Goal: Information Seeking & Learning: Learn about a topic

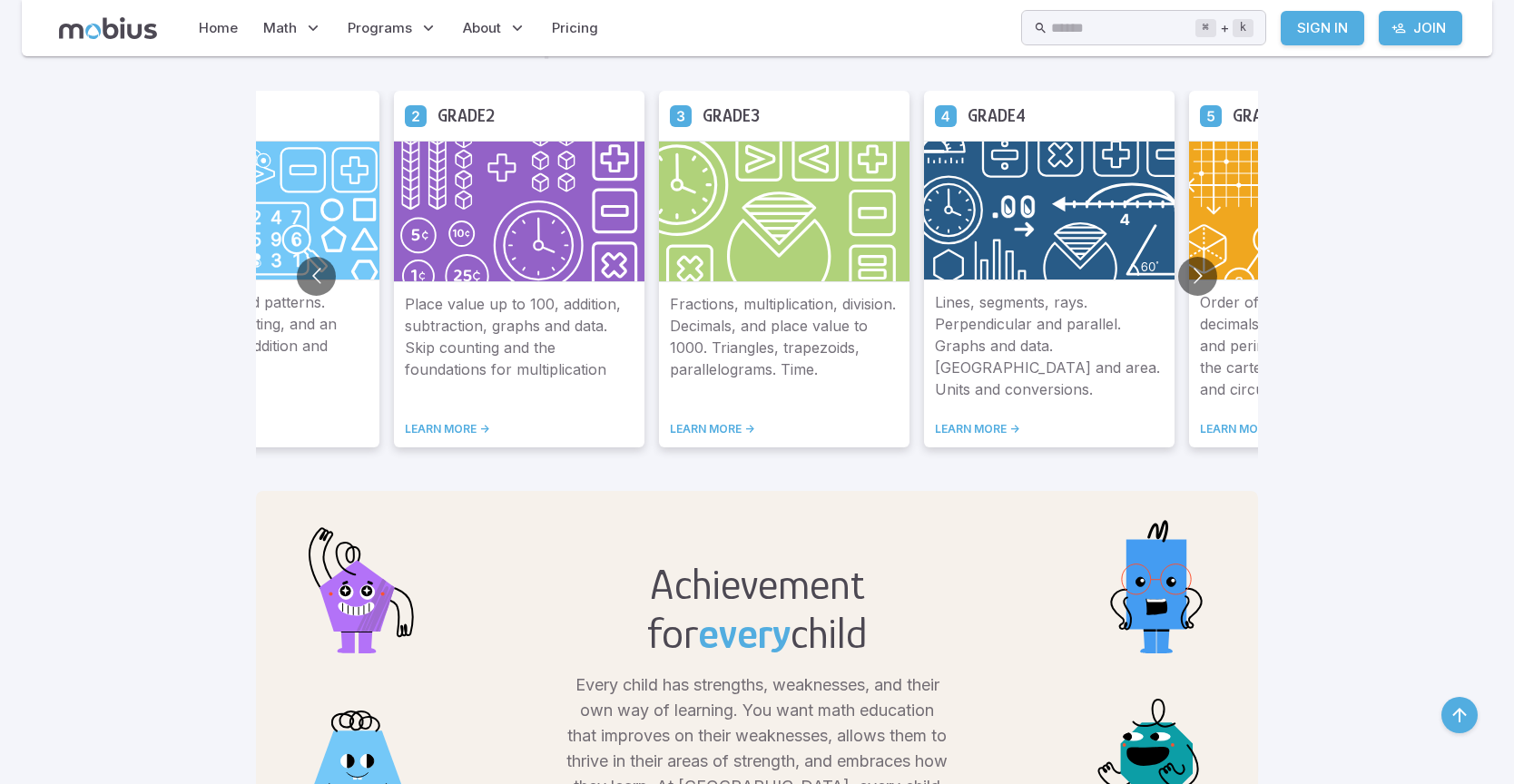
scroll to position [1066, 0]
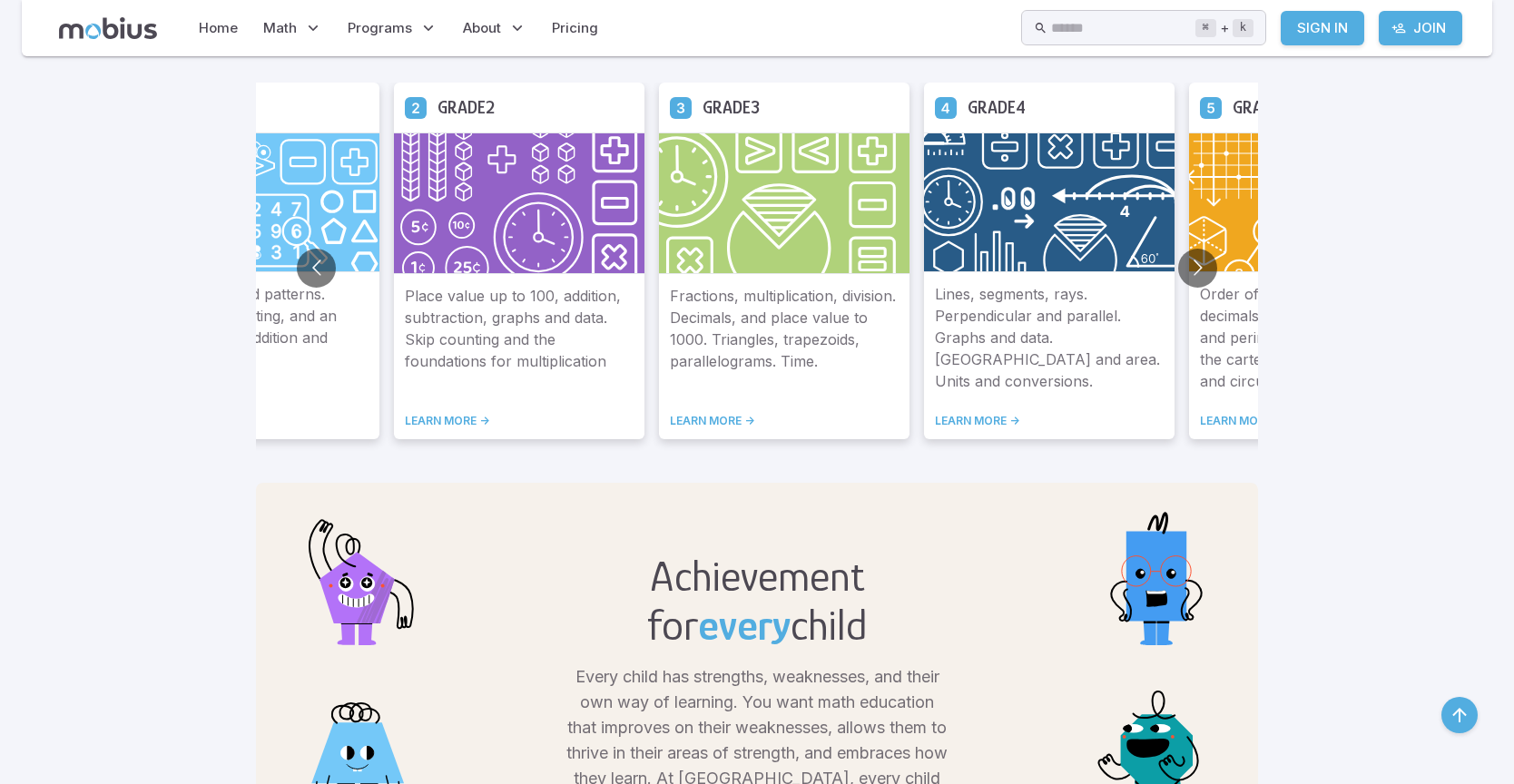
click at [1209, 212] on img at bounding box center [1314, 202] width 251 height 140
click at [1198, 268] on button "Go to next slide" at bounding box center [1197, 268] width 39 height 39
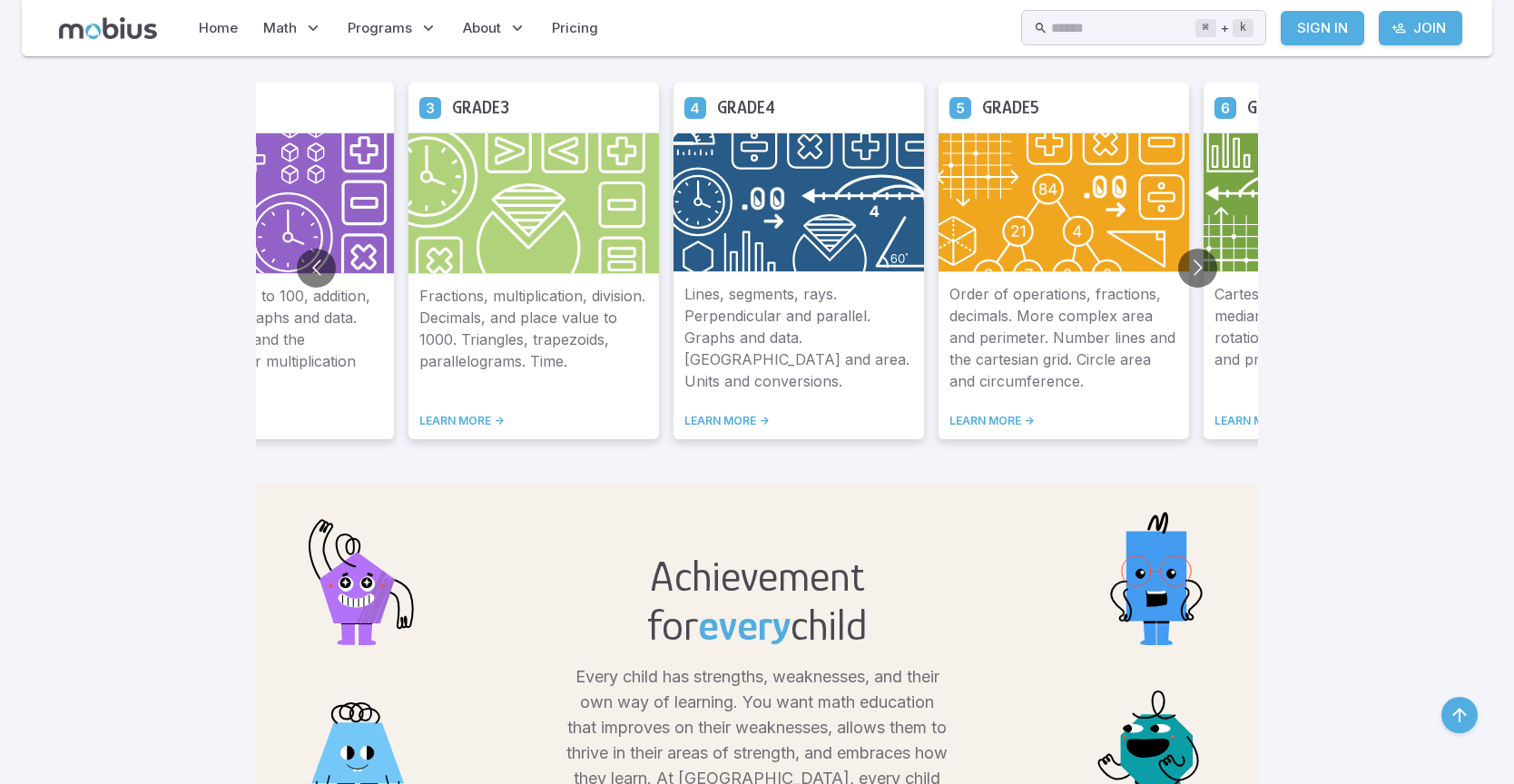
click at [1002, 419] on link "LEARN MORE ->" at bounding box center [1064, 421] width 228 height 15
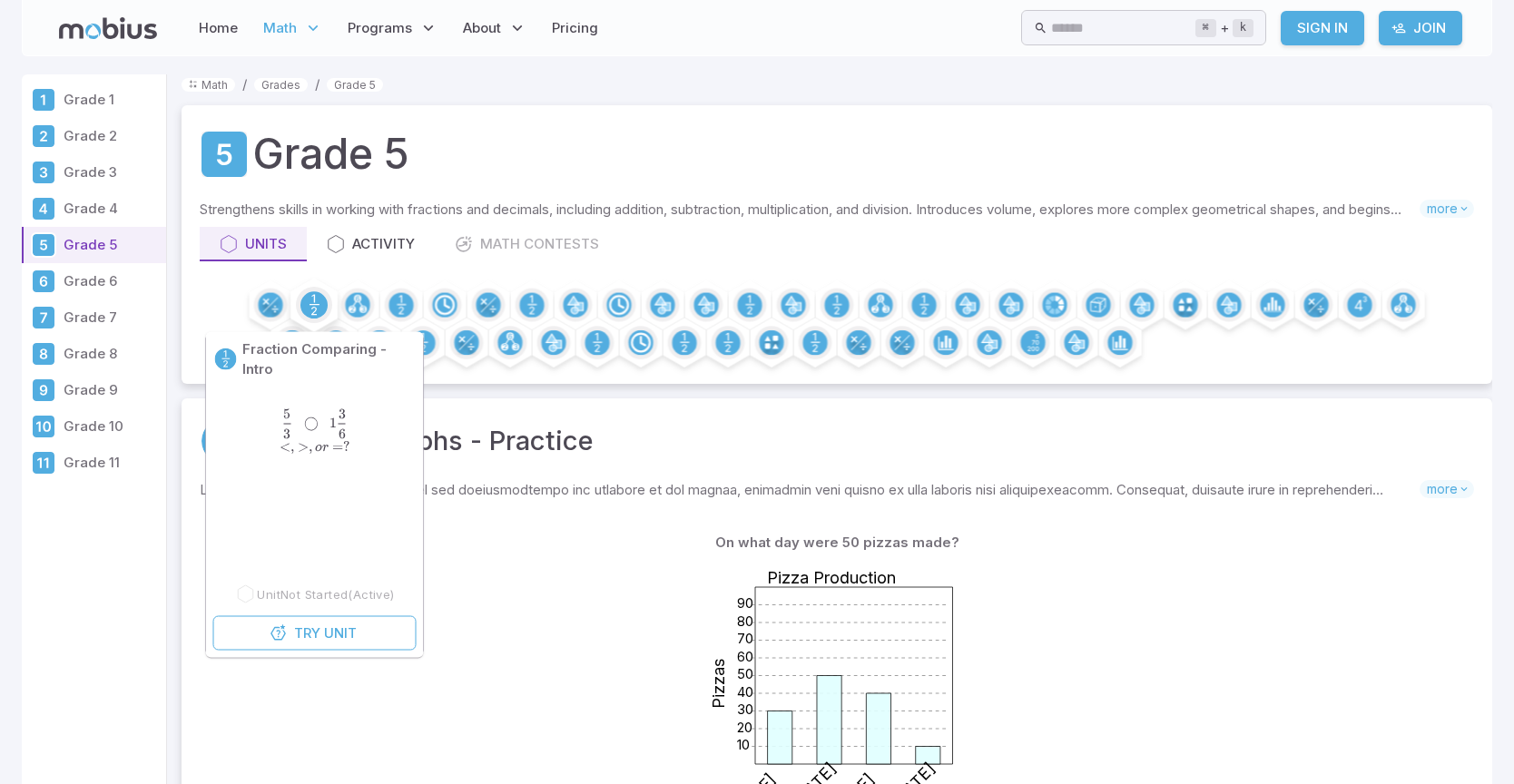
click at [327, 311] on icon at bounding box center [314, 304] width 27 height 27
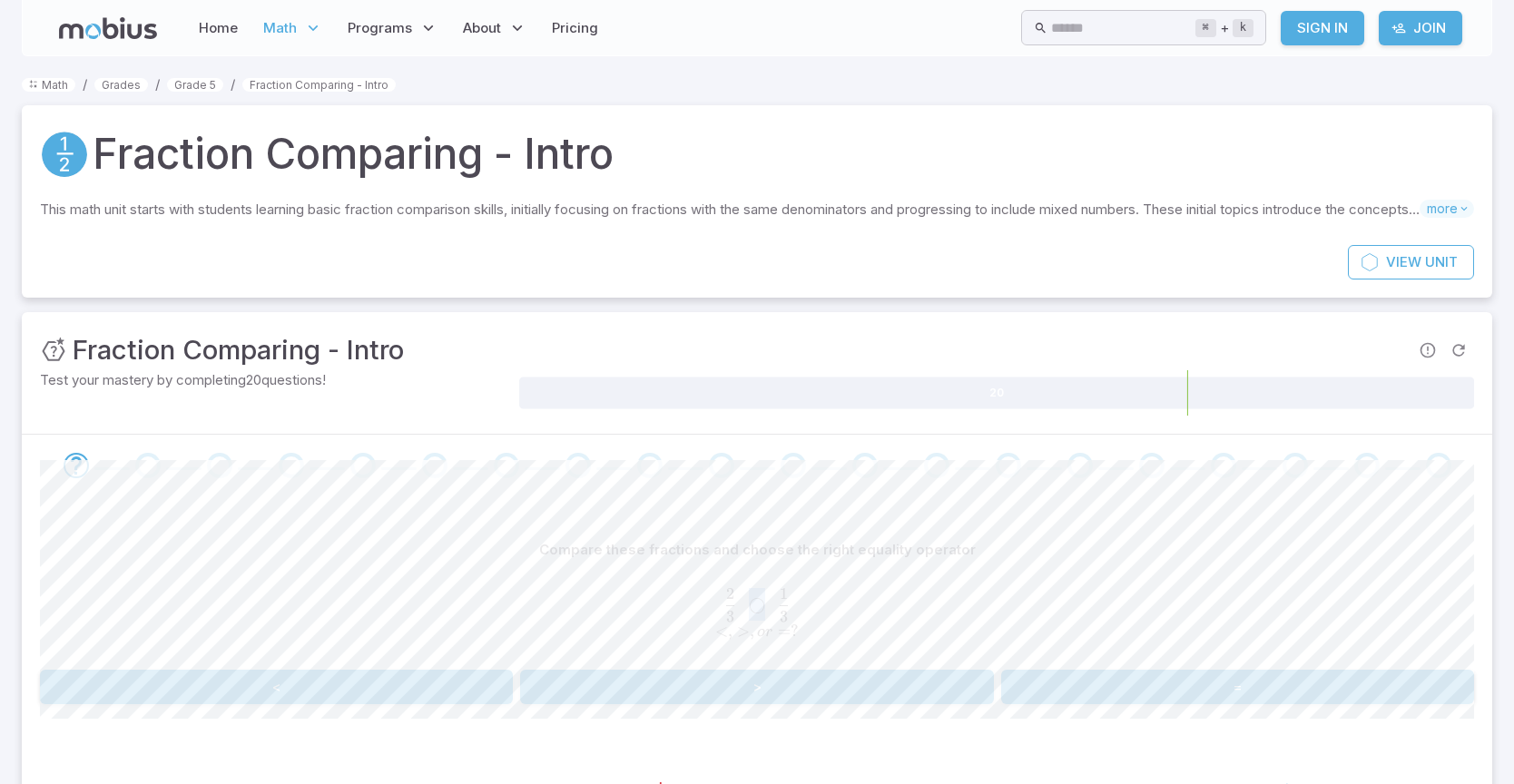
drag, startPoint x: 757, startPoint y: 608, endPoint x: 769, endPoint y: 608, distance: 12.0
click at [769, 608] on span "3 2 ​ ◯" at bounding box center [751, 604] width 55 height 32
click at [623, 685] on button ">" at bounding box center [756, 687] width 472 height 34
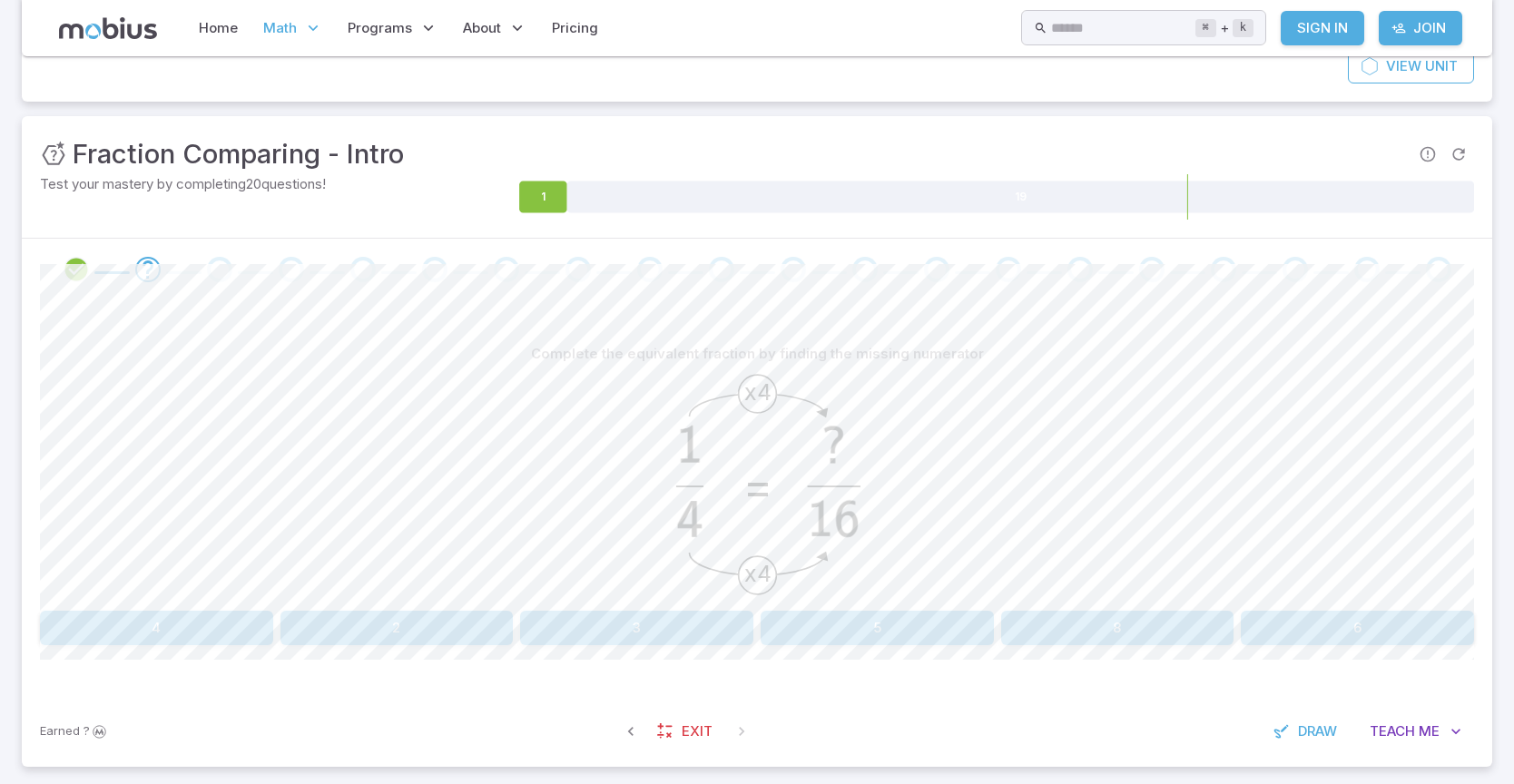
scroll to position [199, 0]
click at [162, 628] on button "4" at bounding box center [156, 623] width 233 height 34
drag, startPoint x: 704, startPoint y: 439, endPoint x: 826, endPoint y: 468, distance: 125.4
click at [827, 469] on icon "x5 x5 =" at bounding box center [757, 481] width 250 height 226
click at [828, 451] on image at bounding box center [821, 479] width 45 height 141
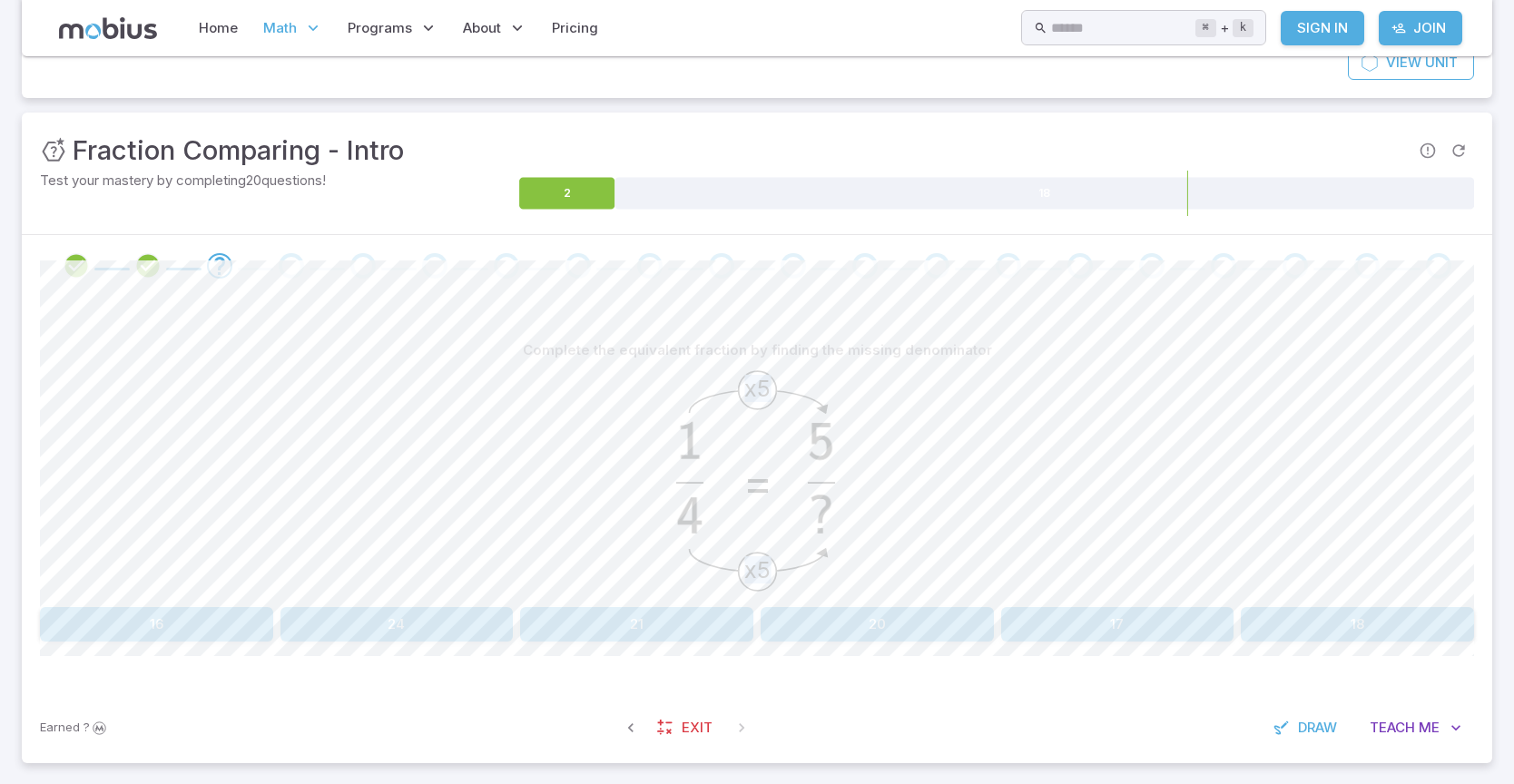
drag, startPoint x: 677, startPoint y: 522, endPoint x: 811, endPoint y: 569, distance: 142.0
click at [808, 574] on icon "x5 x5 =" at bounding box center [757, 481] width 250 height 226
click at [850, 618] on button "20" at bounding box center [876, 623] width 233 height 34
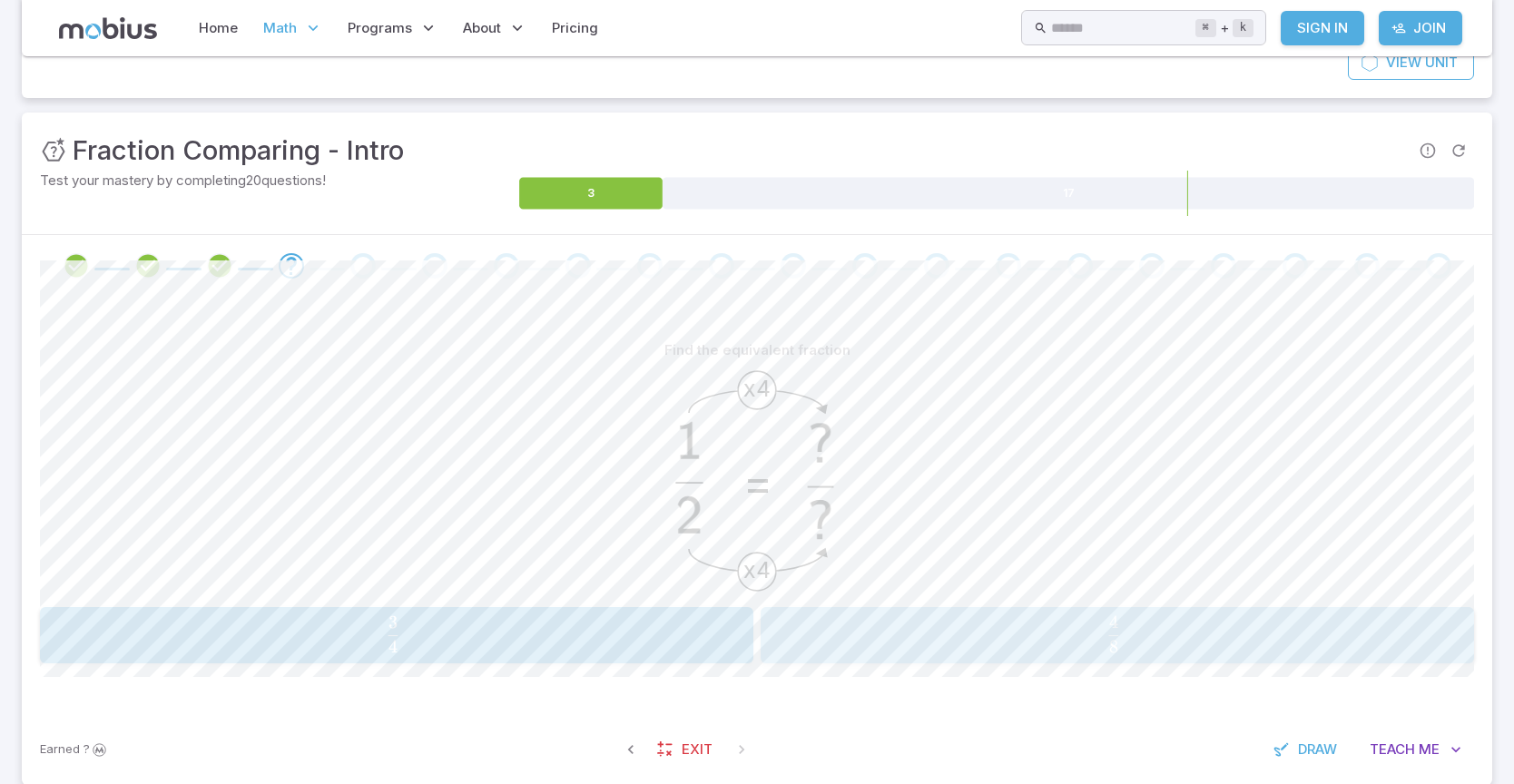
click at [990, 652] on div "4 8 \frac{4}{8} 8 4 ​" at bounding box center [1117, 635] width 702 height 42
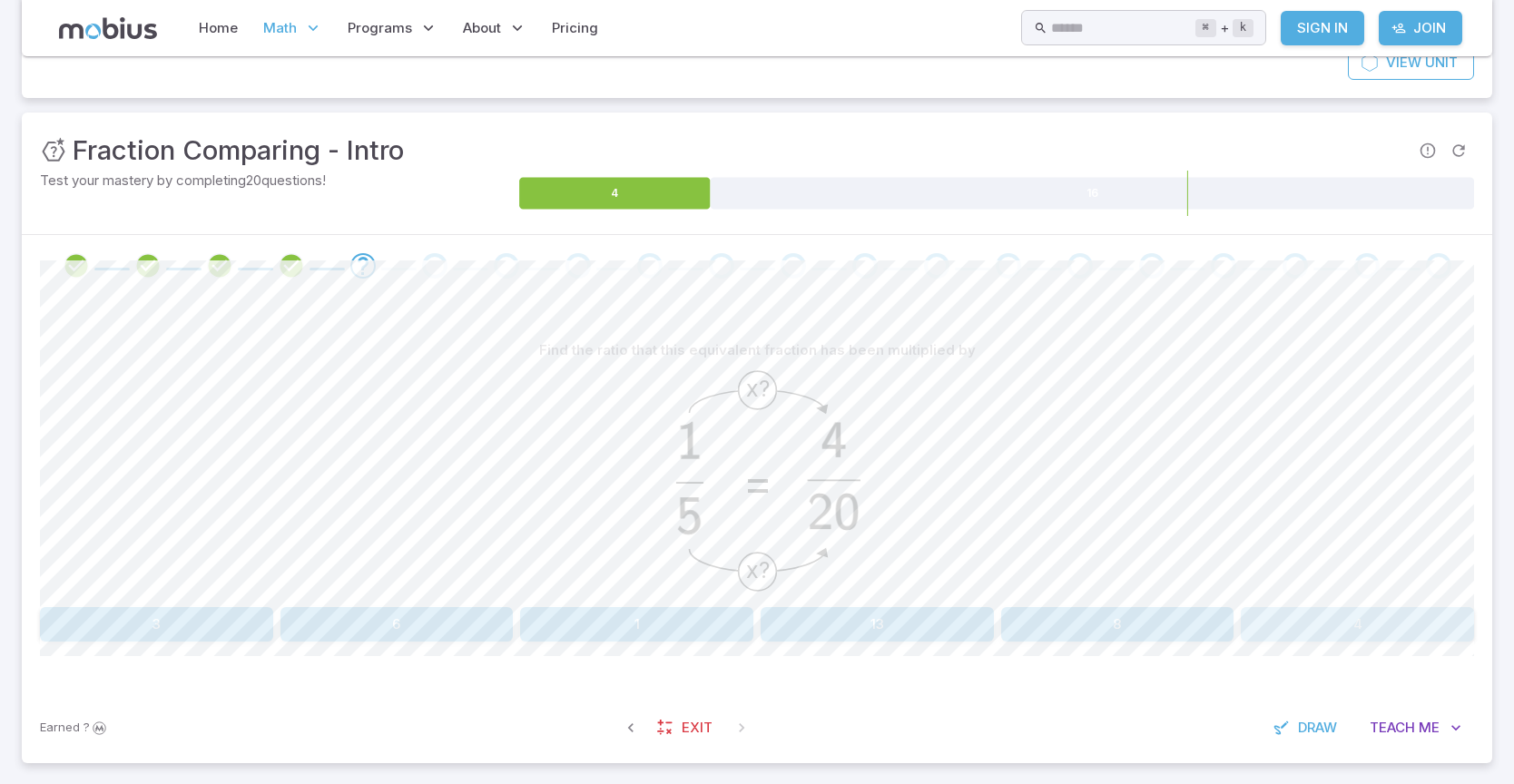
click at [1313, 631] on button "4" at bounding box center [1357, 623] width 233 height 34
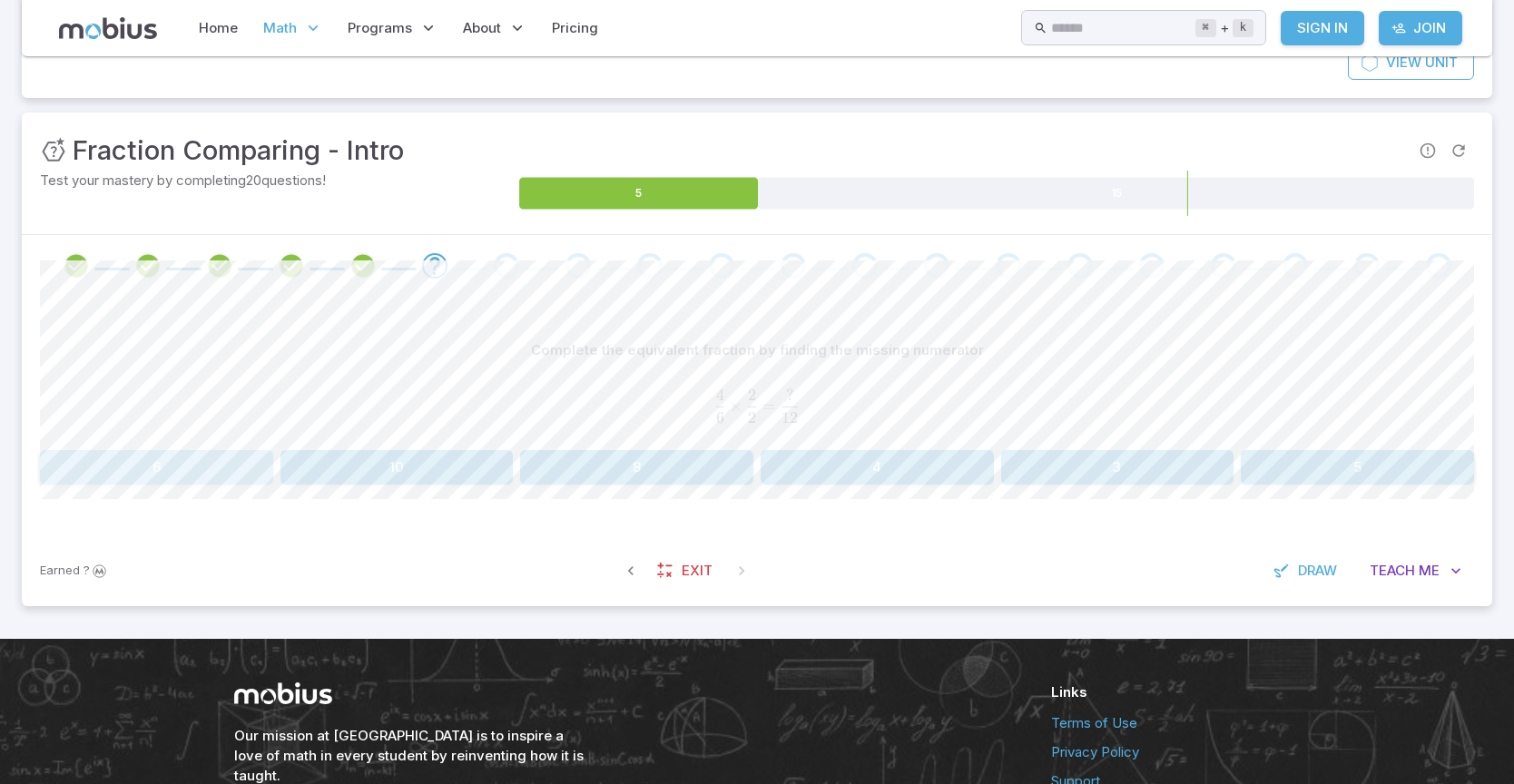
click at [123, 467] on button "6" at bounding box center [156, 467] width 233 height 34
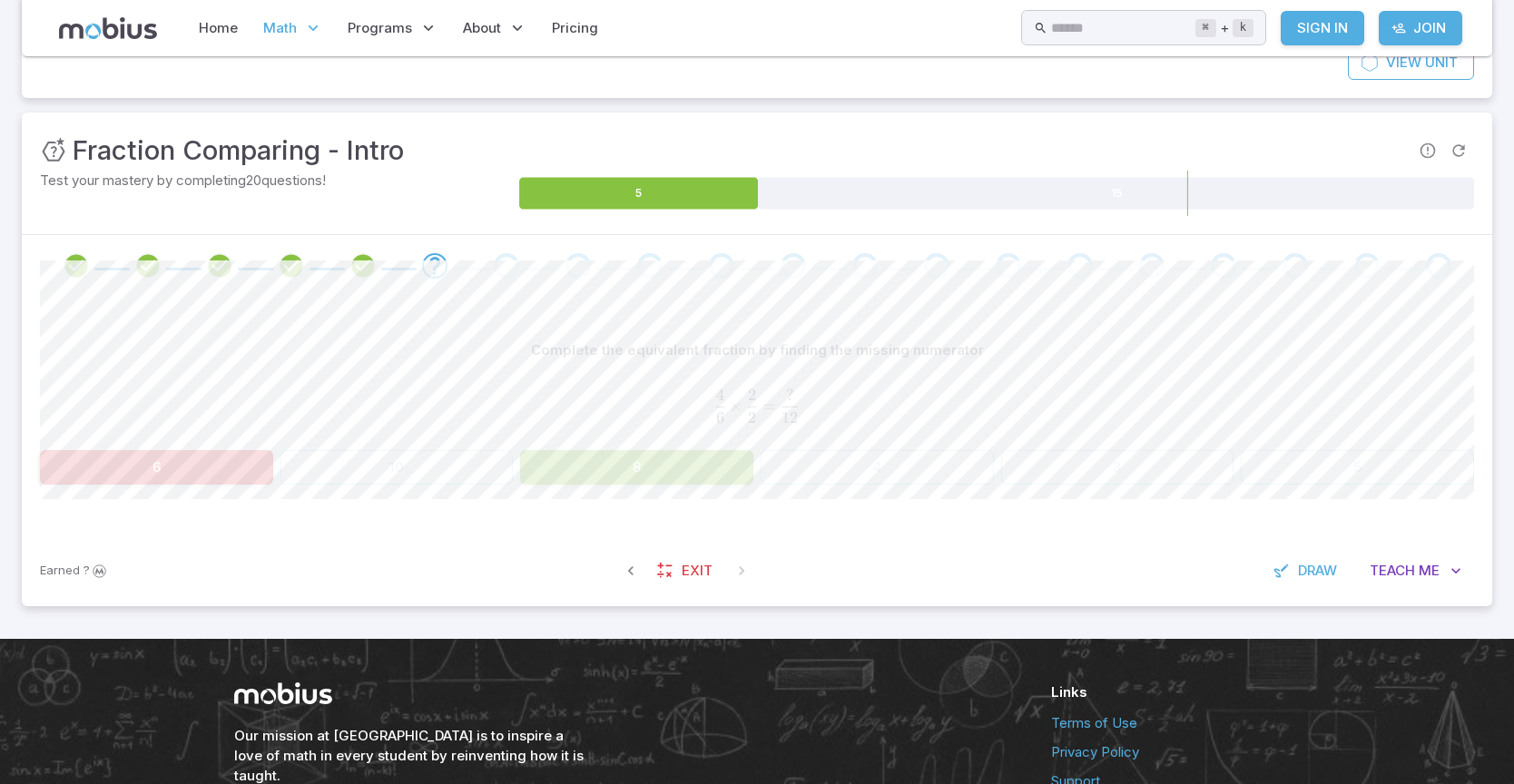
click at [655, 458] on button "8" at bounding box center [636, 467] width 233 height 34
